Goal: Task Accomplishment & Management: Manage account settings

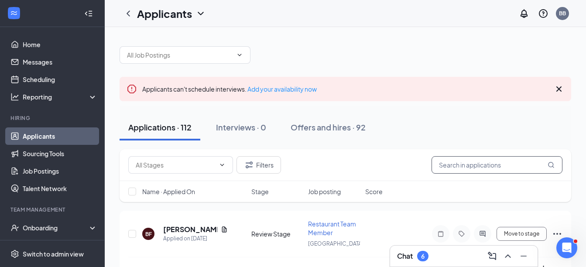
click at [442, 166] on input "text" at bounding box center [497, 164] width 131 height 17
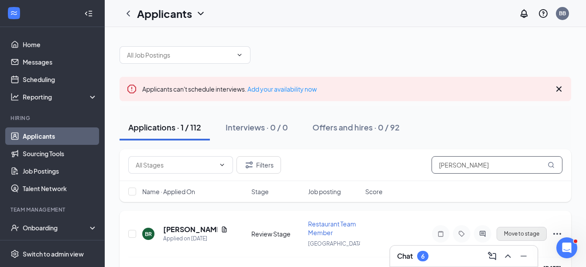
type input "[PERSON_NAME]"
click at [531, 233] on button "Move to stage" at bounding box center [522, 234] width 50 height 14
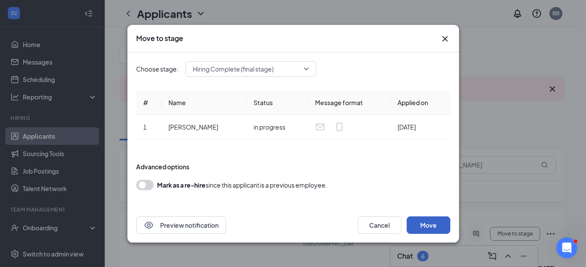
click at [436, 224] on button "Move" at bounding box center [429, 224] width 44 height 17
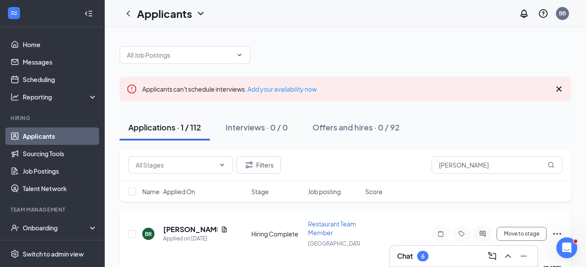
click at [552, 232] on icon "Ellipses" at bounding box center [557, 234] width 10 height 10
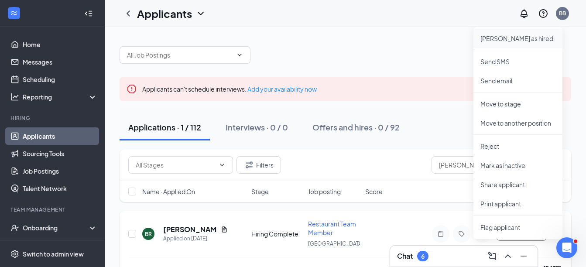
click at [499, 44] on li "[PERSON_NAME] as hired" at bounding box center [517, 38] width 89 height 19
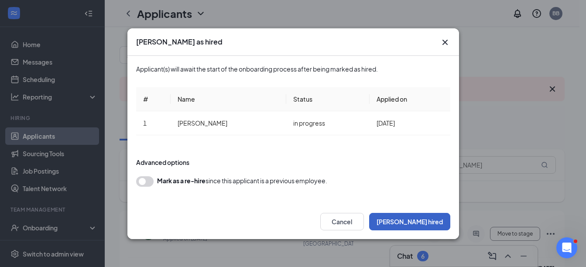
click at [422, 218] on button "[PERSON_NAME] hired" at bounding box center [409, 221] width 81 height 17
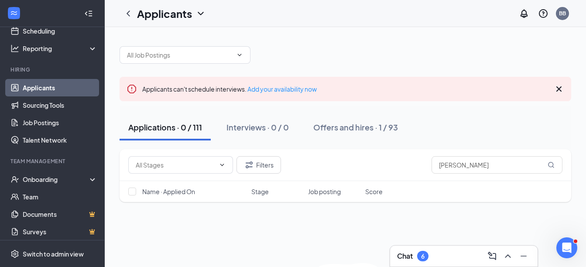
scroll to position [52, 0]
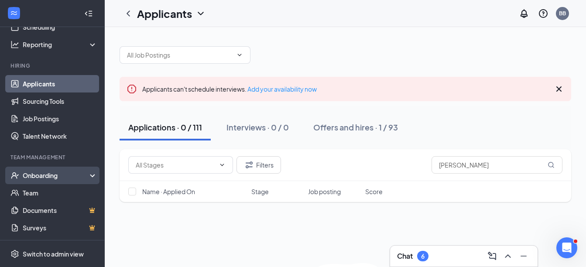
click at [70, 170] on div "Onboarding" at bounding box center [52, 175] width 105 height 17
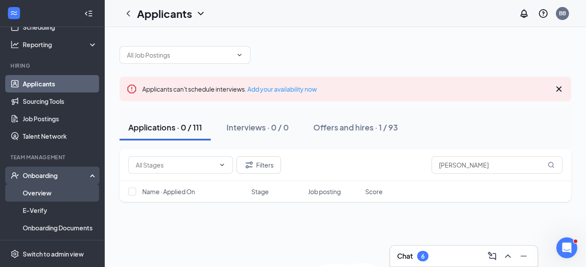
click at [54, 192] on link "Overview" at bounding box center [60, 192] width 75 height 17
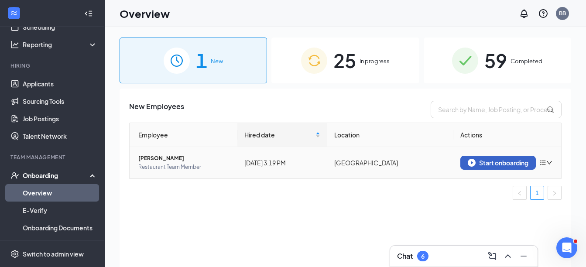
click at [487, 159] on div "Start onboarding" at bounding box center [498, 163] width 61 height 8
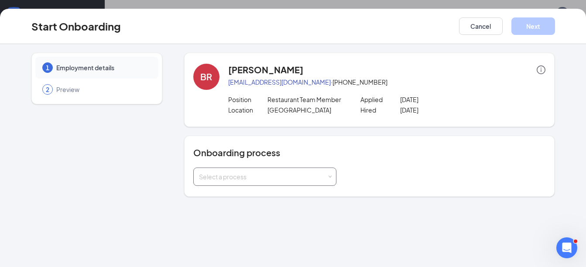
click at [315, 174] on div "Select a process" at bounding box center [263, 176] width 128 height 9
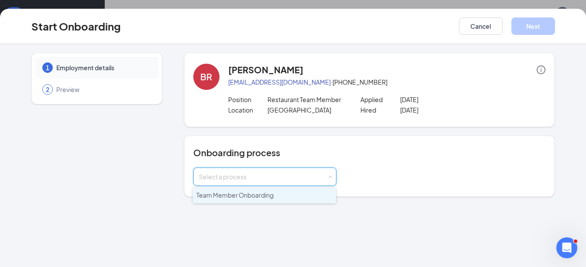
click at [289, 195] on li "Team Member Onboarding" at bounding box center [264, 196] width 143 height 16
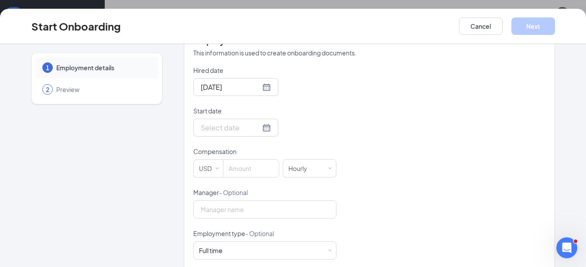
scroll to position [184, 0]
click at [257, 126] on div at bounding box center [236, 125] width 70 height 11
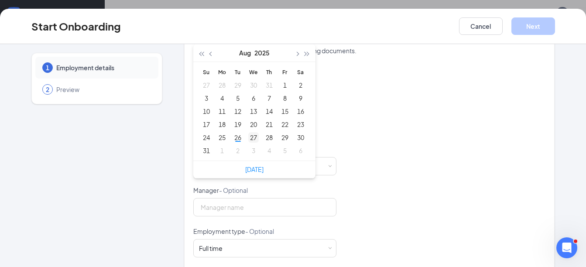
type input "[DATE]"
click at [250, 138] on div "27" at bounding box center [253, 137] width 10 height 10
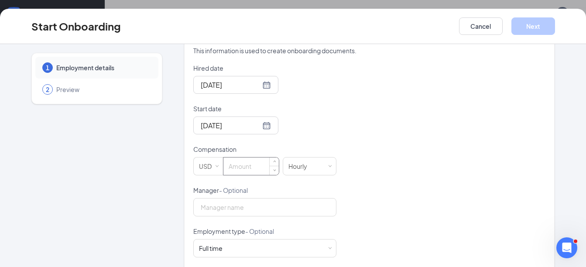
click at [239, 165] on input at bounding box center [250, 166] width 55 height 17
type input "14"
click at [321, 246] on div "Full time Works 30+ hours per week and is reasonably expected to work" at bounding box center [265, 248] width 132 height 17
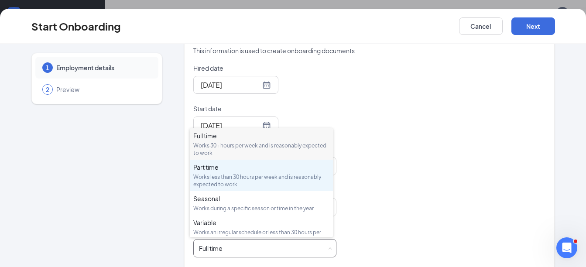
click at [279, 182] on div "Works less than 30 hours per week and is reasonably expected to work" at bounding box center [261, 180] width 136 height 15
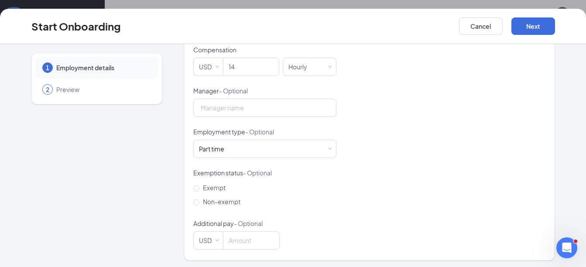
scroll to position [286, 0]
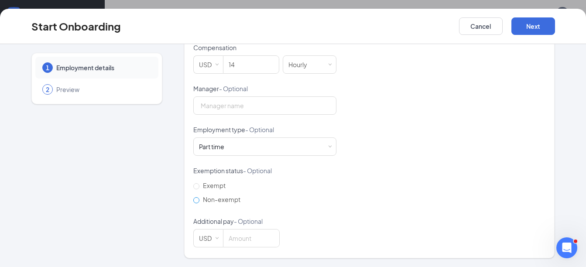
click at [194, 199] on input "Non-exempt" at bounding box center [196, 200] width 6 height 6
radio input "true"
click at [552, 22] on button "Next" at bounding box center [533, 25] width 44 height 17
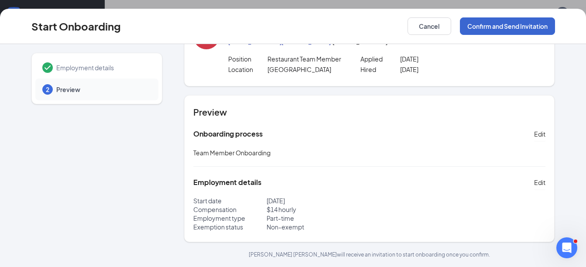
scroll to position [41, 0]
click at [549, 24] on button "Confirm and Send Invitation" at bounding box center [507, 25] width 95 height 17
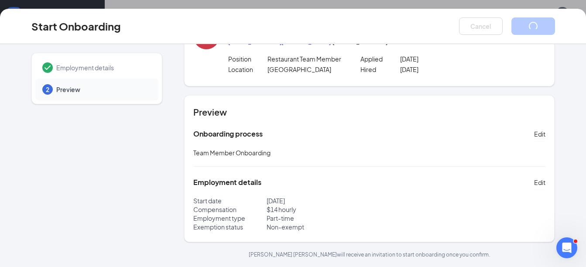
scroll to position [0, 0]
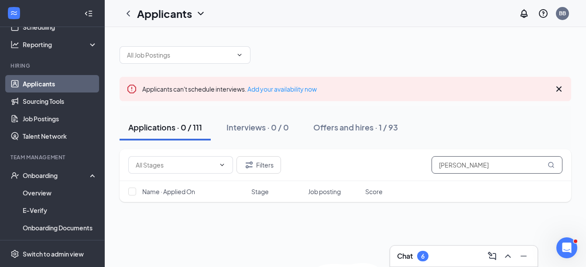
drag, startPoint x: 498, startPoint y: 164, endPoint x: 400, endPoint y: 169, distance: 98.3
click at [400, 169] on div "Filters [PERSON_NAME]" at bounding box center [345, 164] width 434 height 17
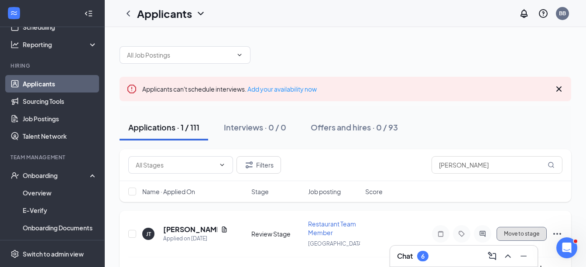
click at [510, 231] on button "Move to stage" at bounding box center [522, 234] width 50 height 14
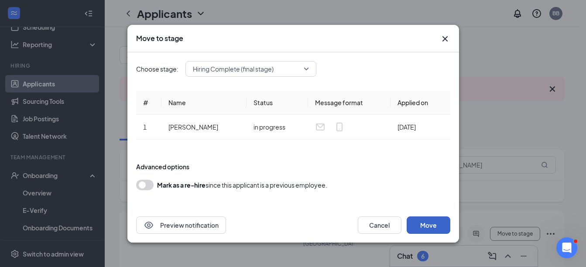
click at [415, 225] on button "Move" at bounding box center [429, 224] width 44 height 17
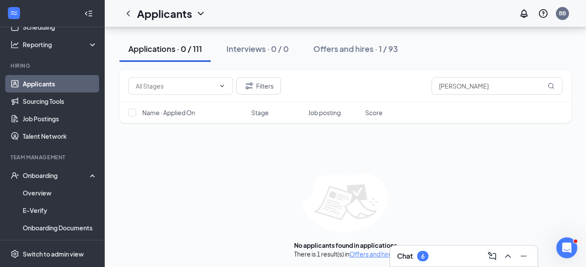
scroll to position [4, 0]
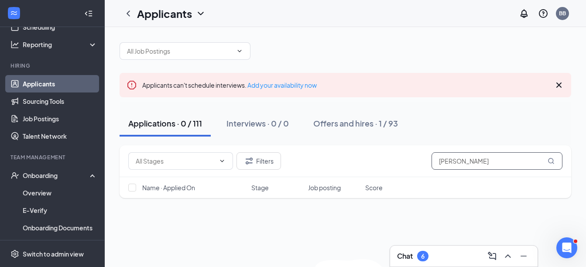
click at [550, 162] on icon "MagnifyingGlass" at bounding box center [551, 161] width 7 height 7
click at [484, 164] on input "[PERSON_NAME]" at bounding box center [497, 160] width 131 height 17
type input "J"
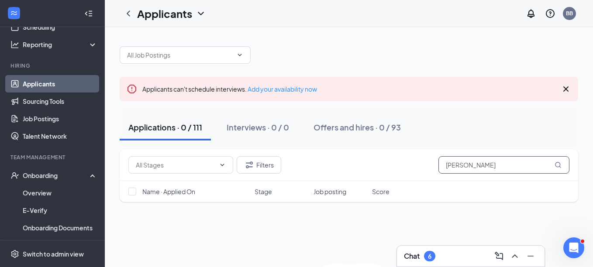
type input "[PERSON_NAME]"
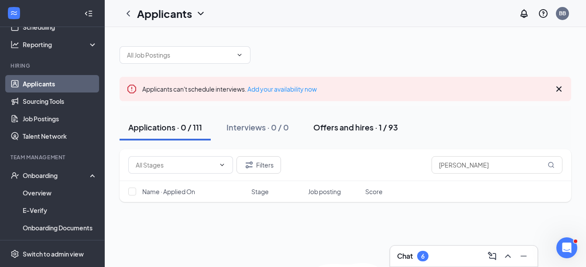
click at [345, 127] on div "Offers and hires · 1 / 93" at bounding box center [355, 127] width 85 height 11
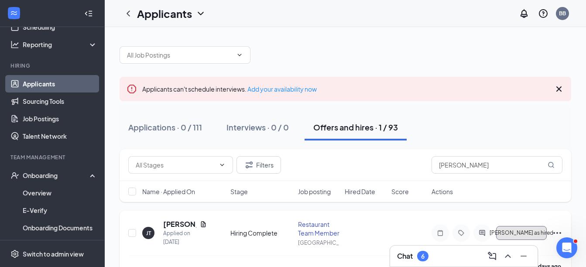
click at [508, 232] on span "[PERSON_NAME] as hired" at bounding box center [522, 233] width 64 height 6
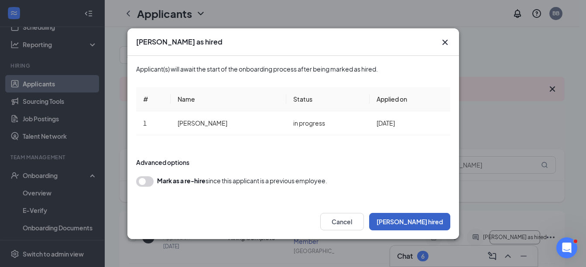
click at [432, 228] on button "[PERSON_NAME] hired" at bounding box center [409, 221] width 81 height 17
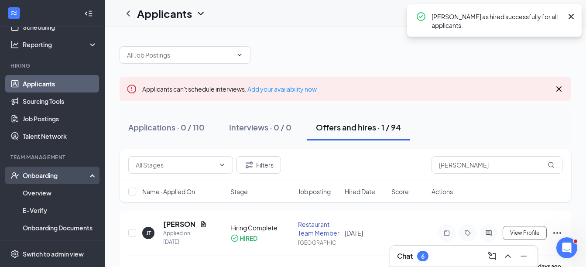
click at [62, 174] on div "Onboarding" at bounding box center [56, 175] width 67 height 9
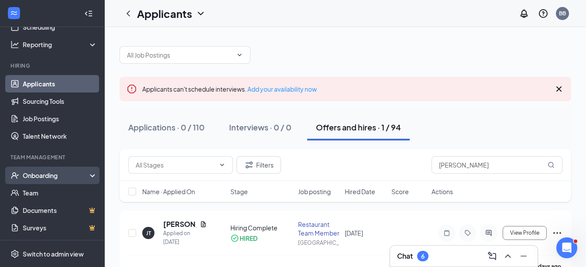
click at [58, 175] on div "Onboarding" at bounding box center [56, 175] width 67 height 9
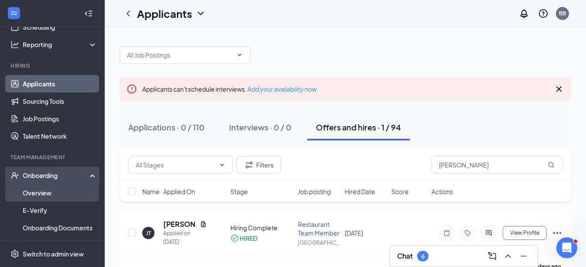
click at [57, 190] on link "Overview" at bounding box center [60, 192] width 75 height 17
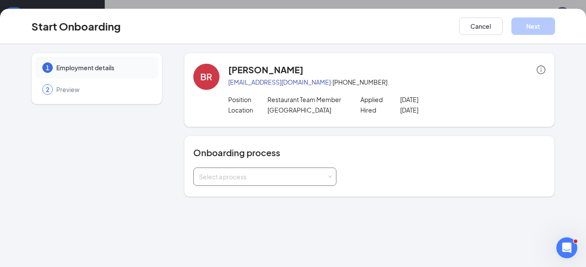
click at [329, 179] on div "Select a process" at bounding box center [265, 176] width 132 height 17
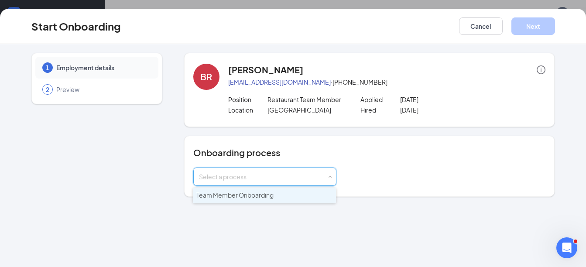
click at [310, 194] on li "Team Member Onboarding" at bounding box center [264, 196] width 143 height 16
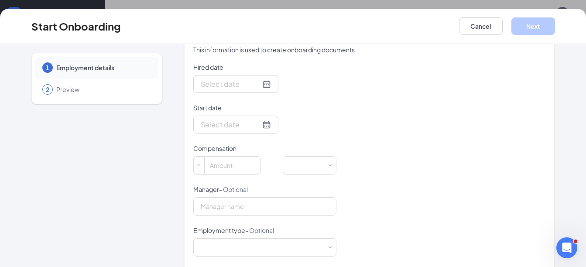
scroll to position [180, 0]
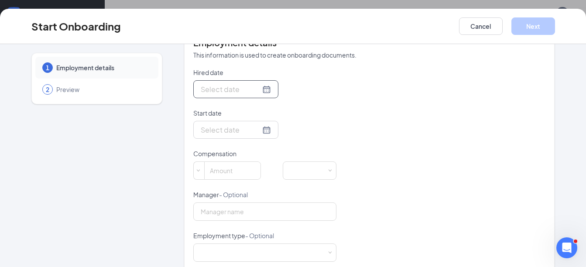
click at [256, 90] on div at bounding box center [236, 89] width 70 height 11
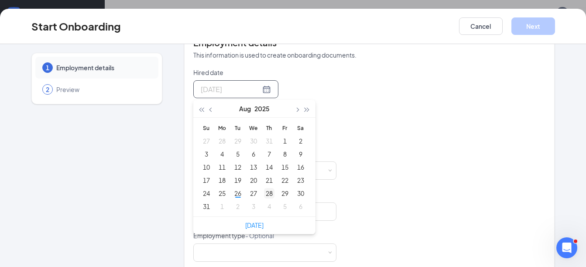
click at [266, 191] on div "28" at bounding box center [269, 193] width 10 height 10
click at [237, 191] on div "26" at bounding box center [238, 193] width 10 height 10
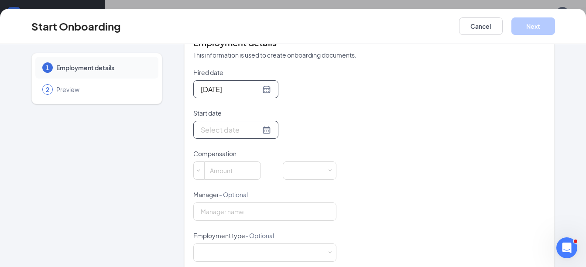
type input "[DATE]"
click at [255, 130] on div at bounding box center [236, 129] width 70 height 11
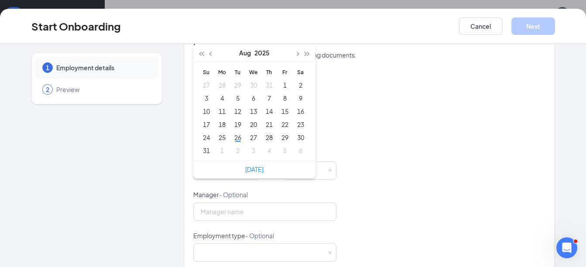
type input "[DATE]"
click at [266, 135] on div "28" at bounding box center [269, 137] width 10 height 10
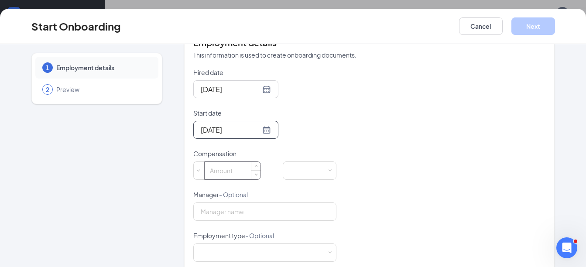
click at [240, 171] on input at bounding box center [233, 170] width 56 height 17
type input "15"
click at [270, 254] on div at bounding box center [265, 252] width 132 height 17
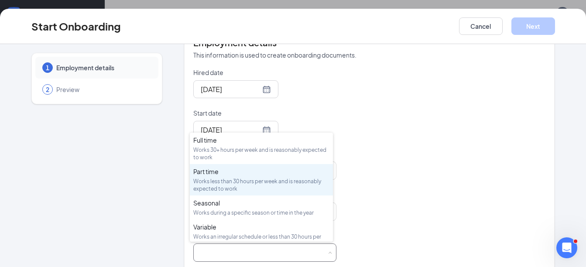
click at [221, 184] on div "Works less than 30 hours per week and is reasonably expected to work" at bounding box center [261, 185] width 136 height 15
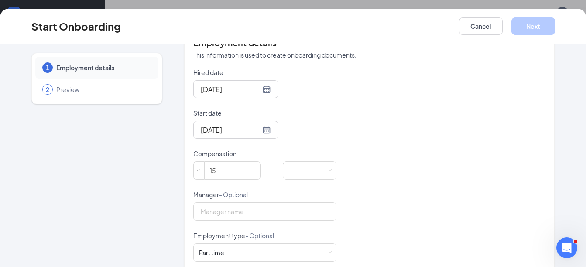
scroll to position [286, 0]
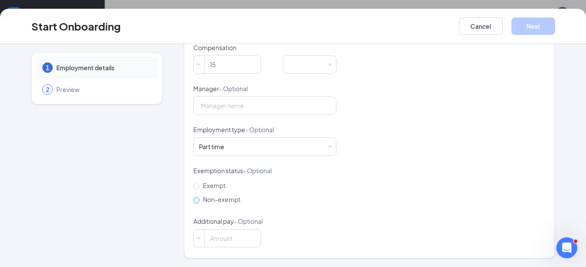
click at [199, 201] on span "Non-exempt" at bounding box center [221, 199] width 45 height 8
click at [196, 201] on input "Non-exempt" at bounding box center [196, 200] width 6 height 6
radio input "true"
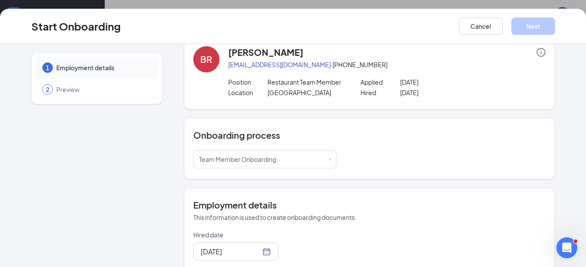
scroll to position [0, 0]
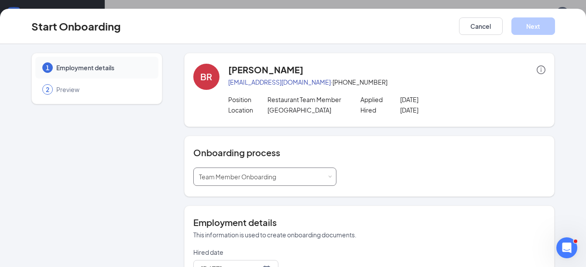
click at [328, 175] on span at bounding box center [330, 177] width 4 height 4
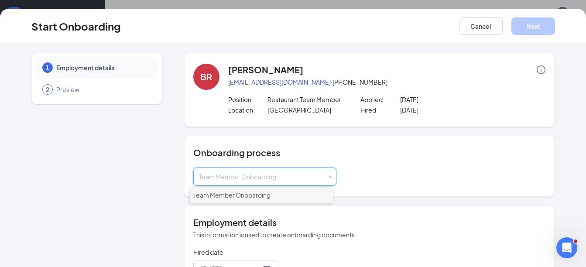
click at [286, 197] on li "Team Member Onboarding" at bounding box center [261, 196] width 143 height 16
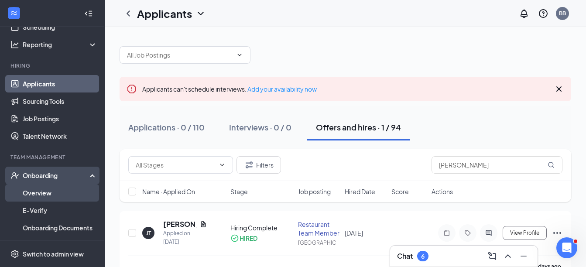
click at [68, 191] on link "Overview" at bounding box center [60, 192] width 75 height 17
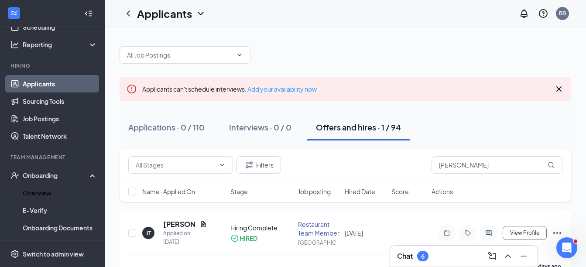
scroll to position [21, 0]
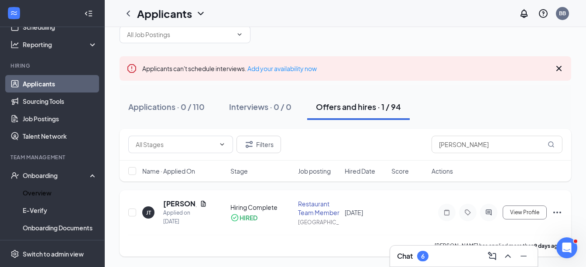
click at [557, 211] on icon "Ellipses" at bounding box center [557, 212] width 10 height 10
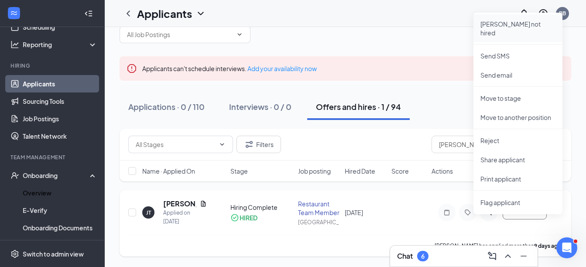
click at [523, 23] on p "[PERSON_NAME] not hired" at bounding box center [517, 28] width 75 height 17
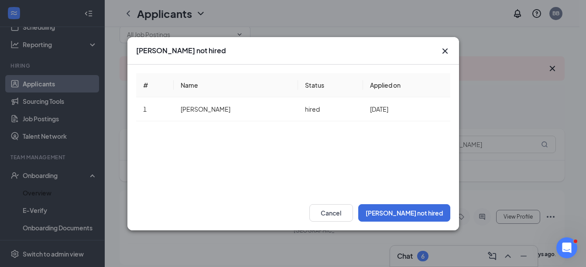
click at [552, 100] on div "[PERSON_NAME] not hired # Name Status Applied on 1 [PERSON_NAME] hired [DATE] C…" at bounding box center [293, 133] width 586 height 267
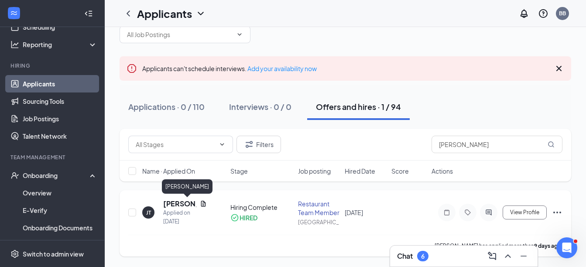
click at [171, 201] on h5 "[PERSON_NAME]" at bounding box center [179, 204] width 33 height 10
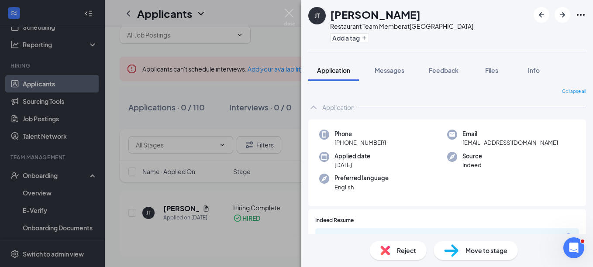
click at [479, 250] on span "Move to stage" at bounding box center [486, 251] width 42 height 10
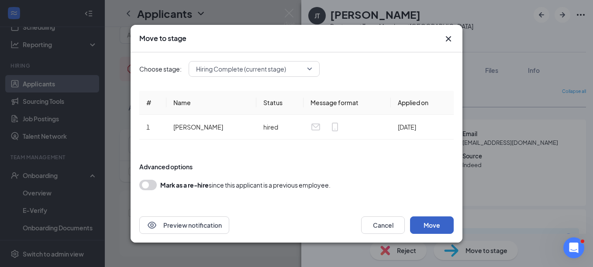
click at [446, 225] on button "Move" at bounding box center [432, 224] width 44 height 17
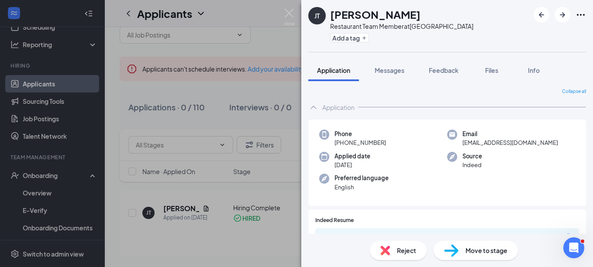
click at [278, 215] on div "[PERSON_NAME] [PERSON_NAME] Restaurant Team Member at [GEOGRAPHIC_DATA] Add a t…" at bounding box center [296, 133] width 593 height 267
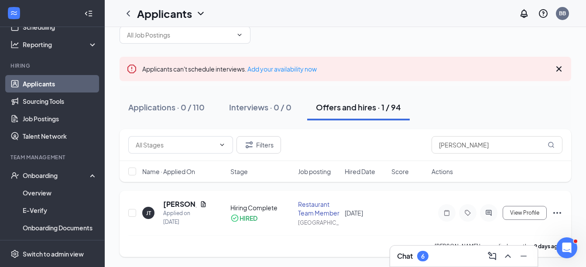
click at [556, 214] on icon "Ellipses" at bounding box center [557, 213] width 10 height 10
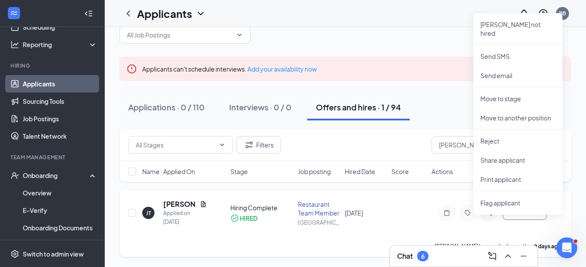
click at [389, 228] on div "[PERSON_NAME] [PERSON_NAME] Applied on [DATE] Hiring Complete HIRED Restaurant …" at bounding box center [345, 217] width 434 height 36
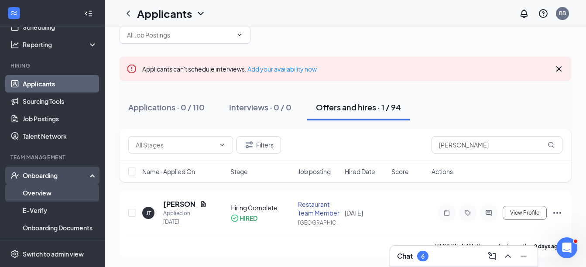
click at [49, 192] on link "Overview" at bounding box center [60, 192] width 75 height 17
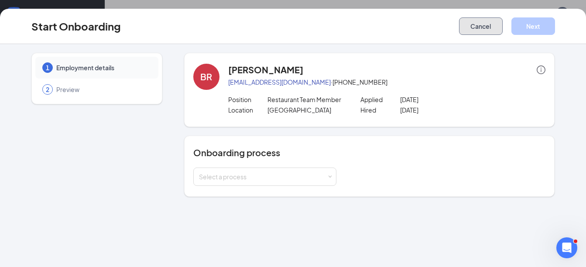
click at [471, 28] on button "Cancel" at bounding box center [481, 25] width 44 height 17
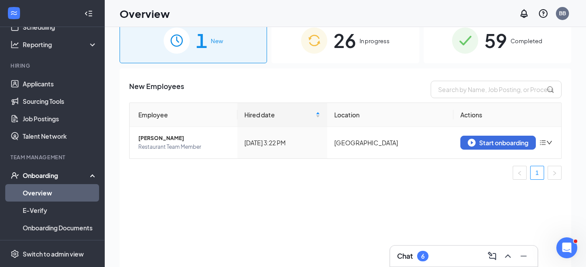
click at [471, 28] on img at bounding box center [465, 40] width 26 height 26
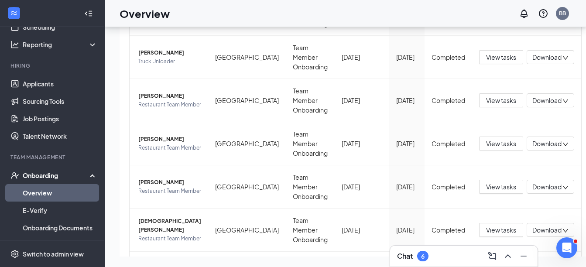
scroll to position [352, 0]
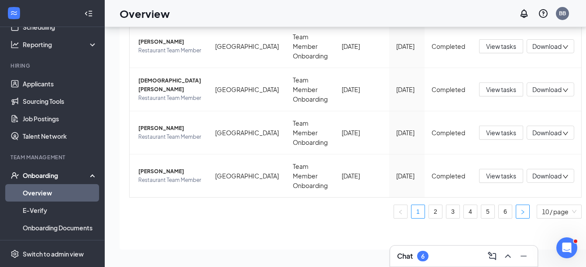
click at [520, 213] on icon "right" at bounding box center [522, 211] width 5 height 5
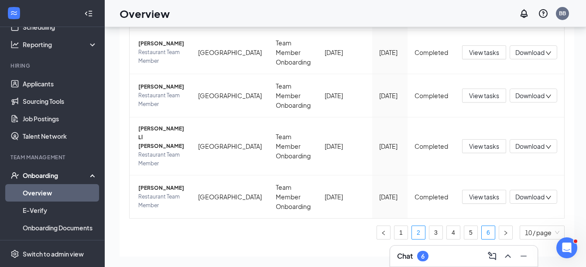
click at [482, 226] on link "6" at bounding box center [488, 232] width 13 height 13
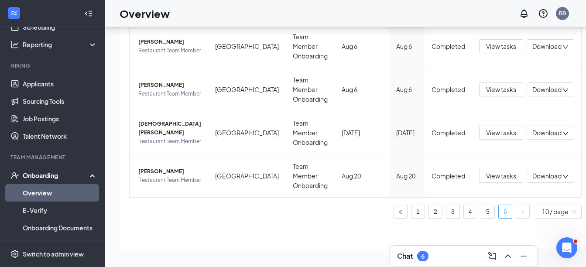
scroll to position [309, 0]
click at [55, 171] on div "Onboarding" at bounding box center [56, 175] width 67 height 9
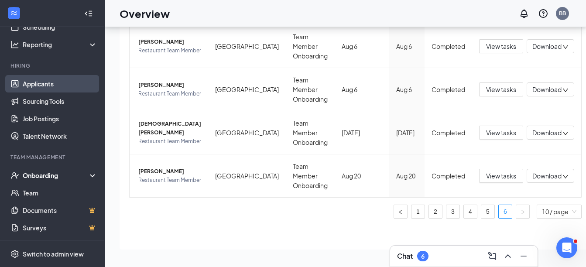
click at [57, 84] on link "Applicants" at bounding box center [60, 83] width 75 height 17
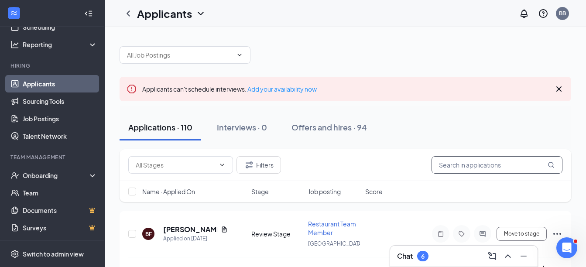
click at [439, 164] on input "text" at bounding box center [497, 164] width 131 height 17
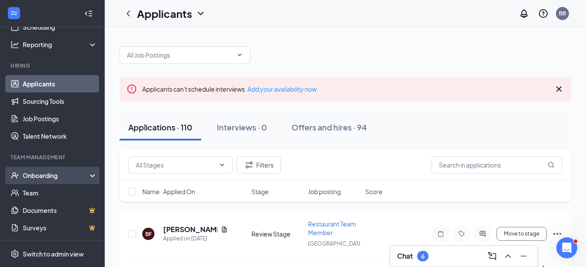
click at [79, 182] on div "Onboarding" at bounding box center [52, 175] width 105 height 17
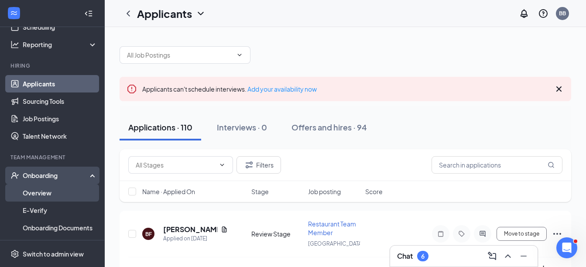
click at [62, 193] on link "Overview" at bounding box center [60, 192] width 75 height 17
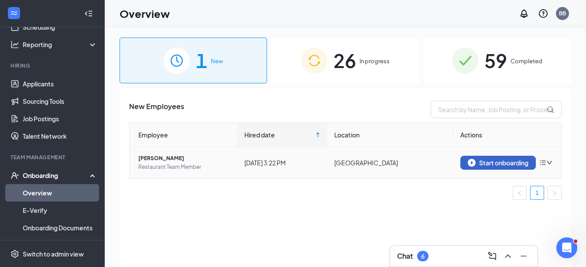
click at [503, 165] on div "Start onboarding" at bounding box center [498, 163] width 61 height 8
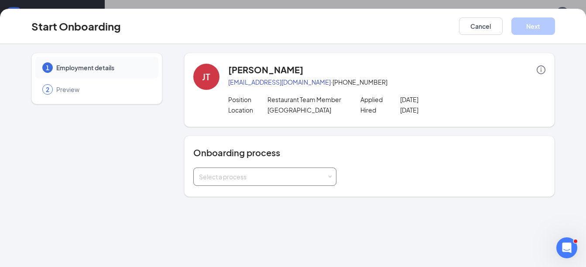
click at [328, 178] on span at bounding box center [330, 177] width 4 height 4
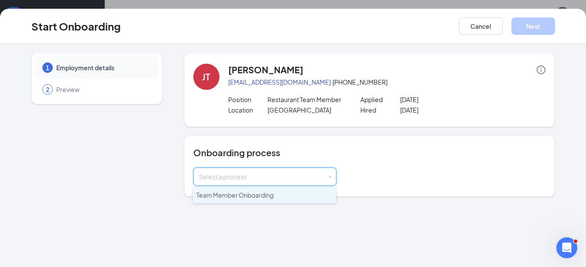
click at [299, 195] on li "Team Member Onboarding" at bounding box center [264, 196] width 143 height 16
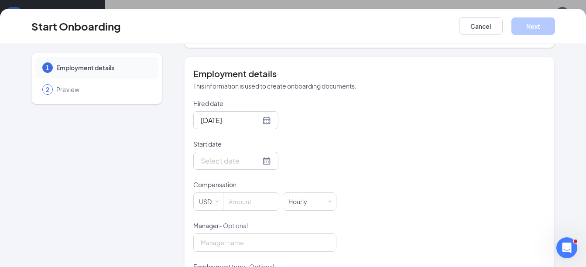
scroll to position [186, 0]
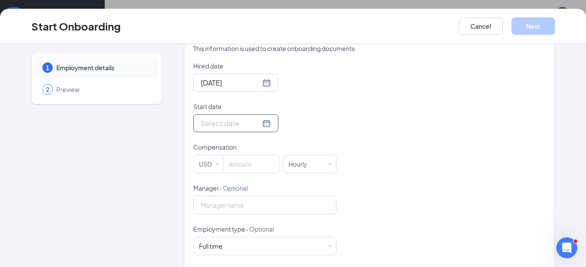
click at [256, 123] on div at bounding box center [236, 123] width 70 height 11
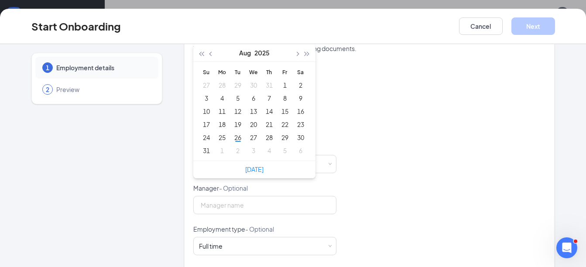
type input "[DATE]"
click at [264, 138] on div "28" at bounding box center [269, 137] width 10 height 10
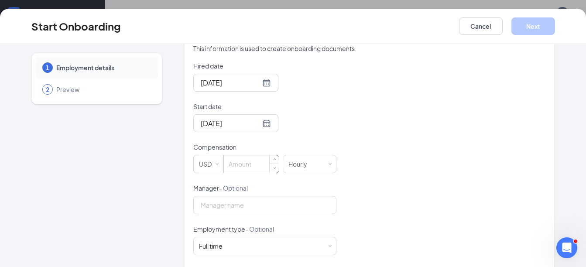
click at [245, 161] on input at bounding box center [250, 163] width 55 height 17
type input "15"
click at [240, 250] on div "Full time Works 30+ hours per week and is reasonably expected to work" at bounding box center [265, 245] width 132 height 17
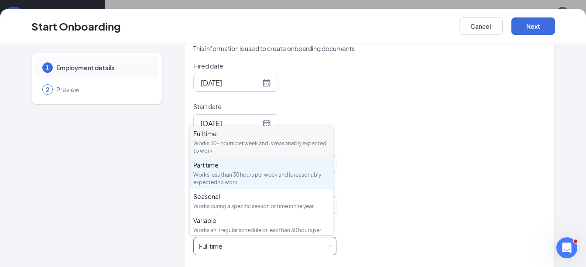
click at [237, 174] on div "Works less than 30 hours per week and is reasonably expected to work" at bounding box center [261, 178] width 136 height 15
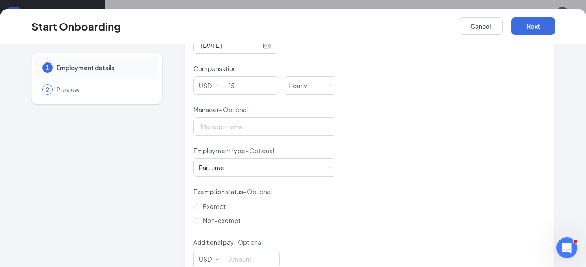
scroll to position [264, 0]
click at [195, 221] on input "Non-exempt" at bounding box center [196, 222] width 6 height 6
radio input "true"
click at [542, 28] on button "Next" at bounding box center [533, 25] width 44 height 17
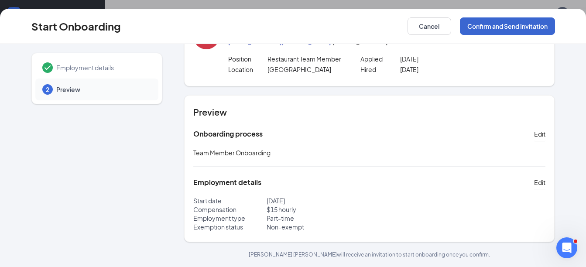
scroll to position [41, 0]
click at [542, 28] on button "Confirm and Send Invitation" at bounding box center [507, 25] width 95 height 17
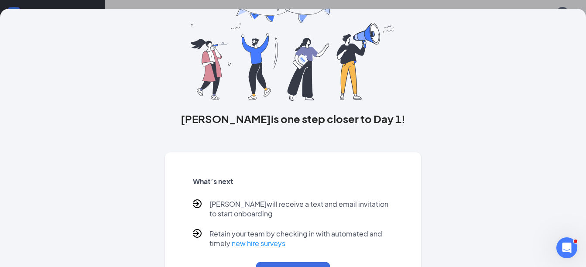
scroll to position [0, 0]
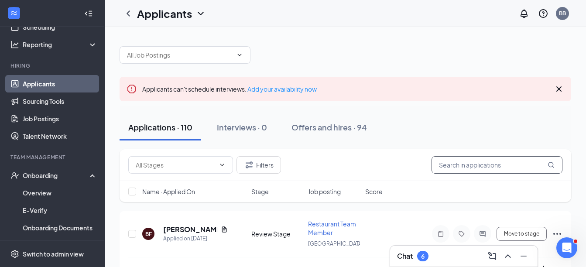
click at [439, 165] on input "text" at bounding box center [497, 164] width 131 height 17
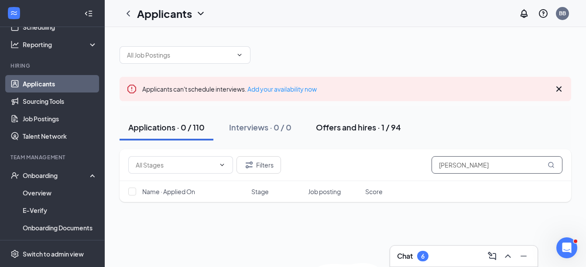
type input "[PERSON_NAME]"
click at [334, 127] on div "Offers and hires · 1 / 94" at bounding box center [358, 127] width 85 height 11
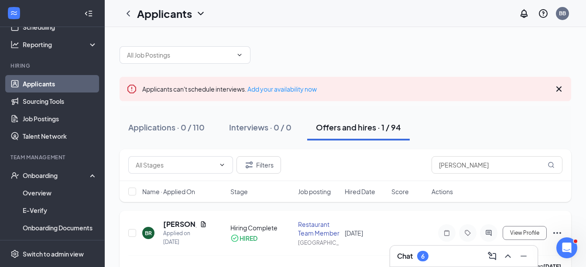
click at [556, 231] on icon "Ellipses" at bounding box center [557, 233] width 10 height 10
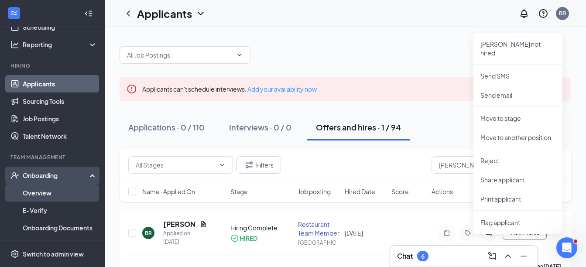
click at [46, 192] on link "Overview" at bounding box center [60, 192] width 75 height 17
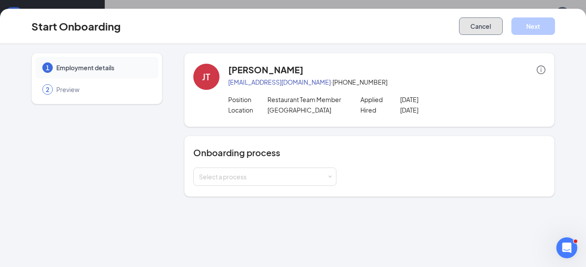
click at [470, 29] on button "Cancel" at bounding box center [481, 25] width 44 height 17
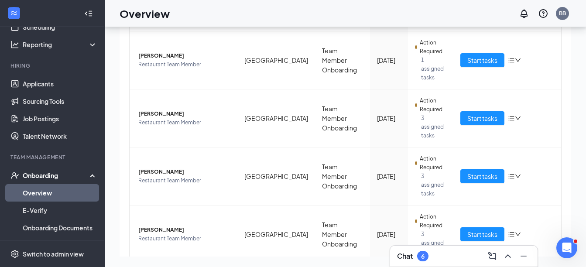
scroll to position [413, 0]
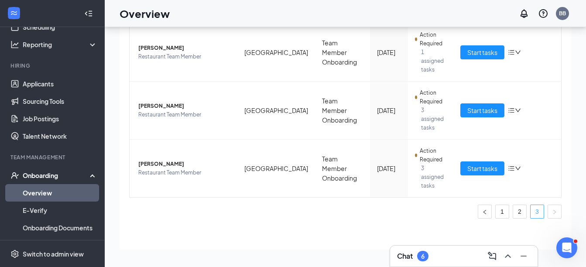
scroll to position [265, 0]
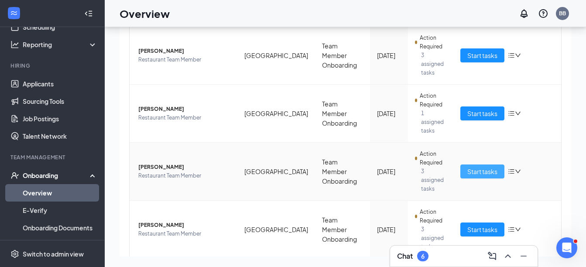
click at [487, 167] on span "Start tasks" at bounding box center [482, 172] width 30 height 10
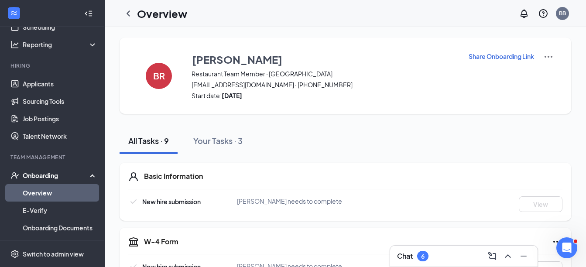
click at [44, 173] on div "Onboarding" at bounding box center [56, 175] width 67 height 9
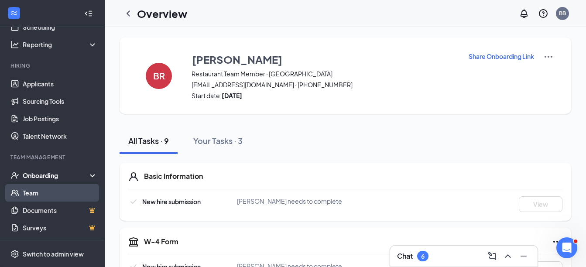
click at [41, 192] on link "Team" at bounding box center [60, 192] width 75 height 17
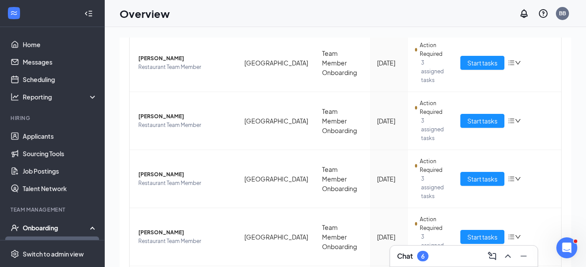
scroll to position [39, 0]
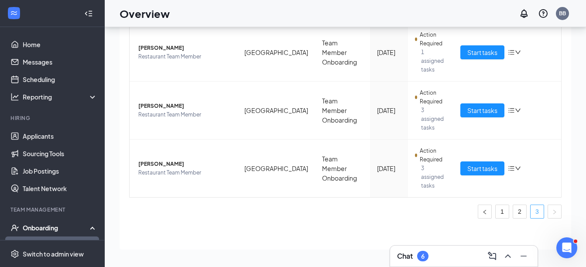
scroll to position [265, 0]
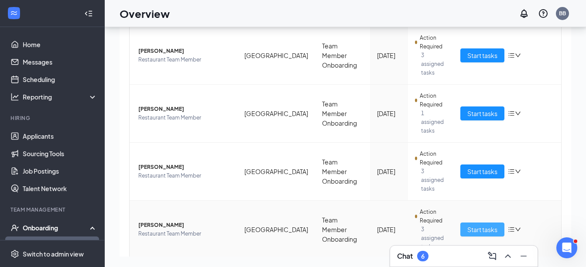
click at [479, 225] on span "Start tasks" at bounding box center [482, 230] width 30 height 10
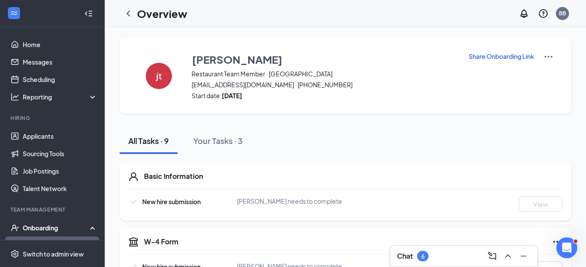
click at [52, 225] on div "Onboarding" at bounding box center [56, 227] width 67 height 9
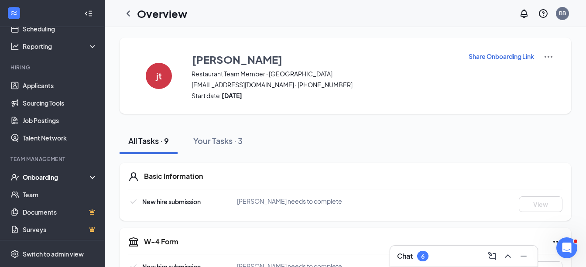
scroll to position [52, 0]
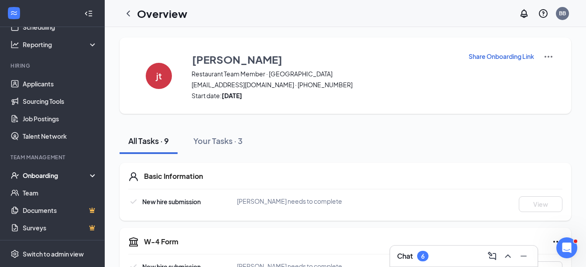
click at [56, 178] on div "Onboarding" at bounding box center [56, 175] width 67 height 9
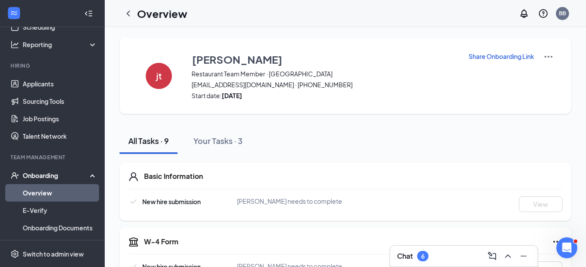
click at [53, 192] on link "Overview" at bounding box center [60, 192] width 75 height 17
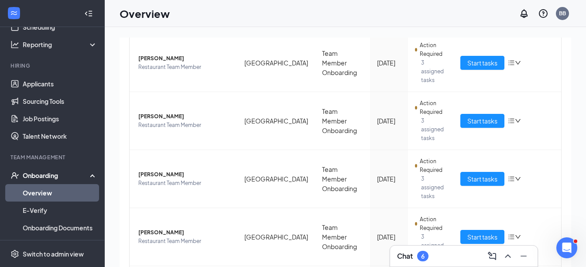
scroll to position [39, 0]
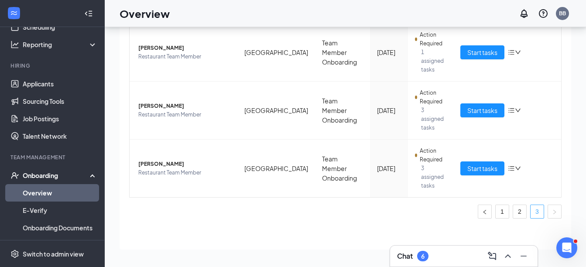
scroll to position [265, 0]
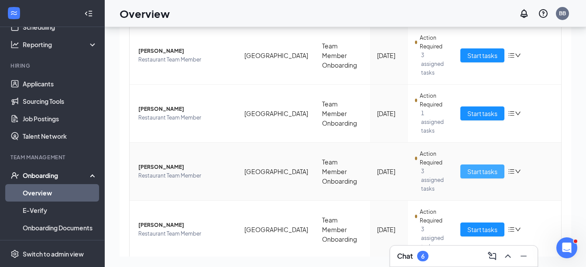
click at [467, 167] on span "Start tasks" at bounding box center [482, 172] width 30 height 10
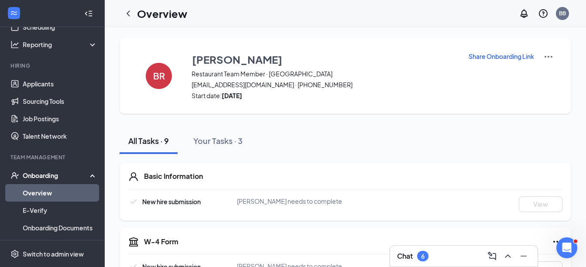
click at [496, 57] on p "Share Onboarding Link" at bounding box center [501, 56] width 65 height 9
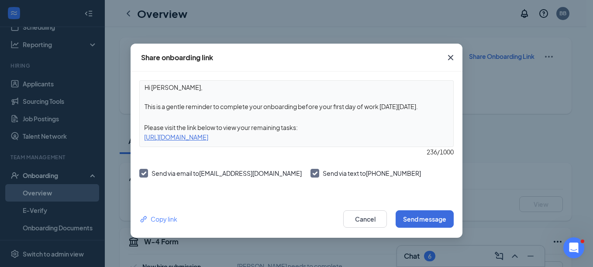
click at [450, 56] on icon "Cross" at bounding box center [450, 57] width 10 height 10
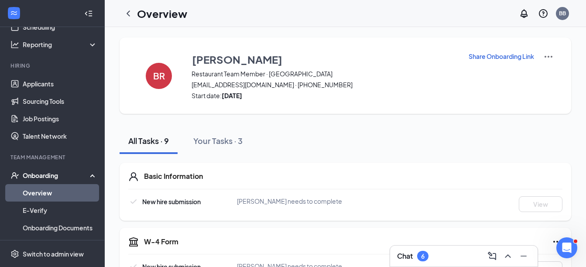
click at [37, 175] on div "Onboarding" at bounding box center [56, 175] width 67 height 9
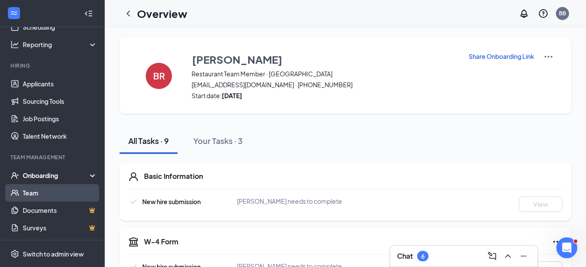
click at [40, 190] on link "Team" at bounding box center [60, 192] width 75 height 17
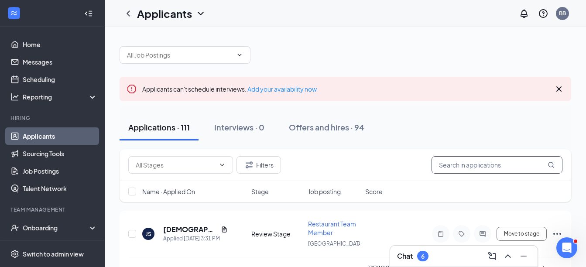
click at [438, 161] on input "text" at bounding box center [497, 164] width 131 height 17
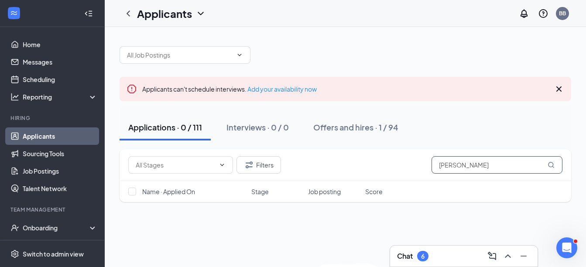
click at [555, 166] on input "[PERSON_NAME]" at bounding box center [497, 164] width 131 height 17
type input "[PERSON_NAME]"
click at [548, 165] on icon "MagnifyingGlass" at bounding box center [551, 164] width 7 height 7
